Goal: Information Seeking & Learning: Learn about a topic

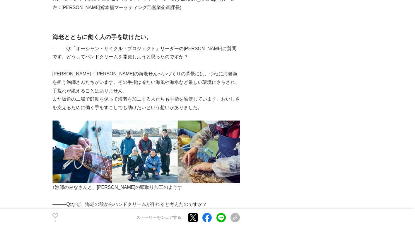
scroll to position [585, 0]
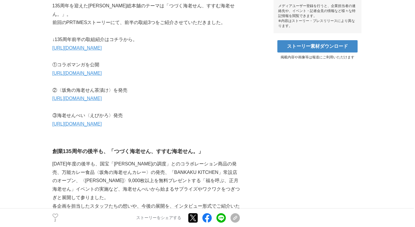
scroll to position [322, 0]
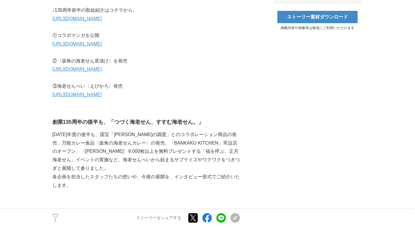
click at [102, 92] on link "https://prtimes.jp/main/html/rd/p/000000021.000078605.html" at bounding box center [76, 94] width 49 height 5
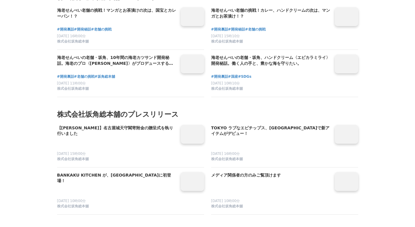
scroll to position [5063, 0]
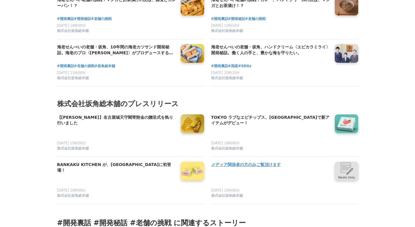
click at [255, 161] on link "メディア関係者の方のみご覧頂けます" at bounding box center [270, 167] width 119 height 12
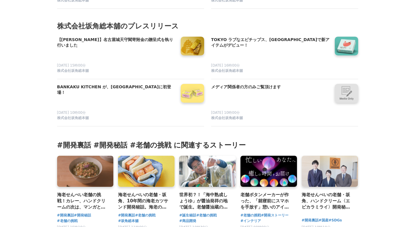
scroll to position [5151, 0]
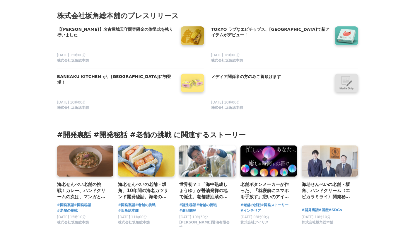
click at [136, 207] on span "#坂角総本舖" at bounding box center [128, 210] width 20 height 6
click at [318, 219] on span "株式会社坂角総本舖" at bounding box center [317, 221] width 32 height 5
